Goal: Information Seeking & Learning: Learn about a topic

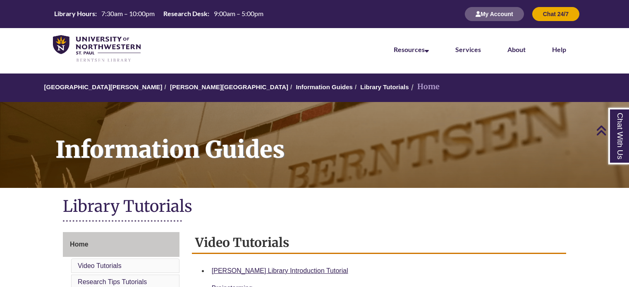
scroll to position [423, 0]
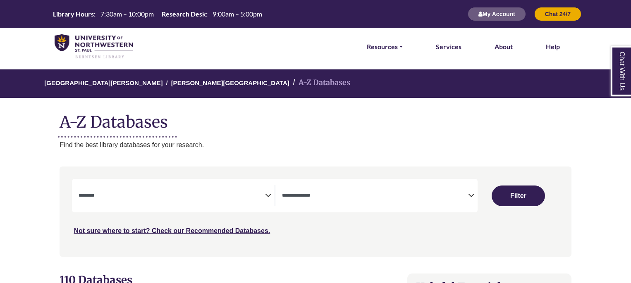
select select "Database Subject Filter"
select select "Database Types Filter"
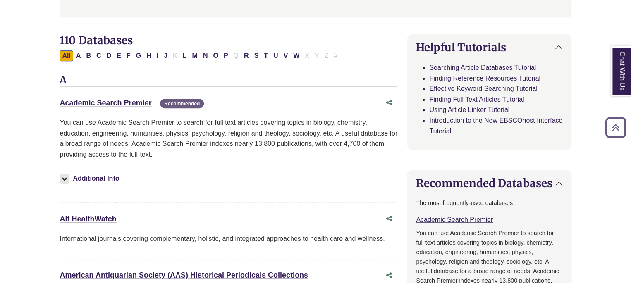
scroll to position [241, 0]
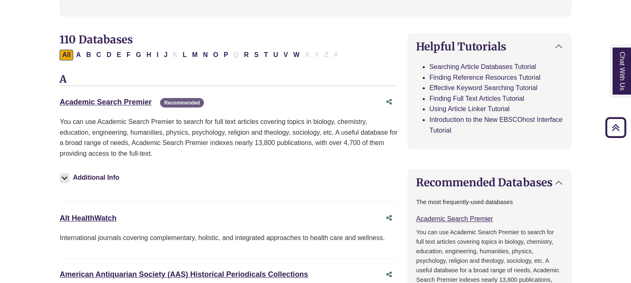
click at [278, 124] on p "You can use Academic Search Premier to search for full text articles covering t…" at bounding box center [229, 138] width 338 height 42
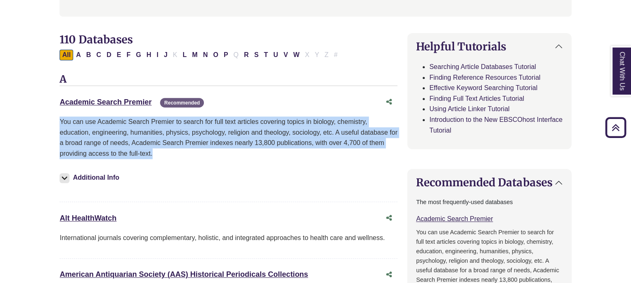
click at [278, 124] on p "You can use Academic Search Premier to search for full text articles covering t…" at bounding box center [229, 138] width 338 height 42
click at [311, 135] on p "You can use Academic Search Premier to search for full text articles covering t…" at bounding box center [229, 138] width 338 height 42
